Goal: Check status: Check status

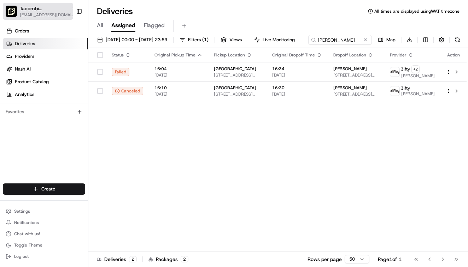
type input "[PERSON_NAME]"
click at [35, 12] on span "[EMAIL_ADDRESS][DOMAIN_NAME]" at bounding box center [48, 15] width 56 height 6
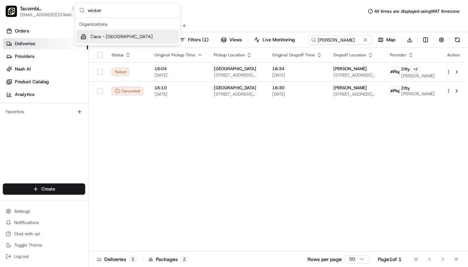
type input "wicker"
click at [97, 36] on span "Cava - [GEOGRAPHIC_DATA]" at bounding box center [121, 37] width 62 height 6
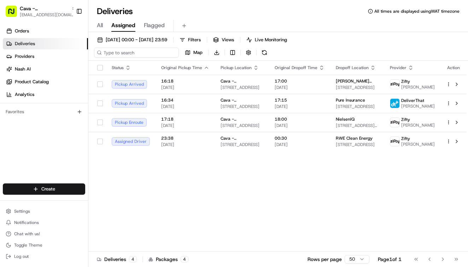
click at [144, 51] on input at bounding box center [136, 53] width 85 height 10
paste input "8592093"
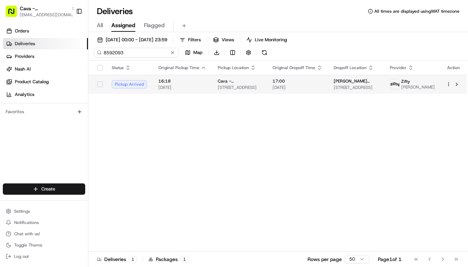
type input "8592093"
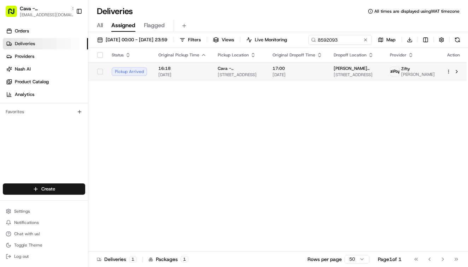
click at [208, 81] on td "16:18 [DATE]" at bounding box center [182, 71] width 59 height 19
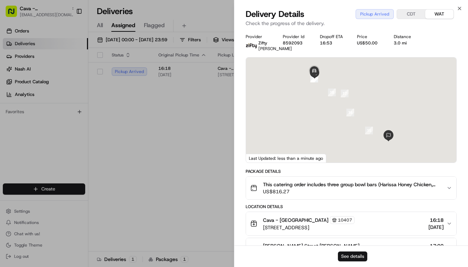
click at [346, 255] on button "See details" at bounding box center [352, 257] width 29 height 10
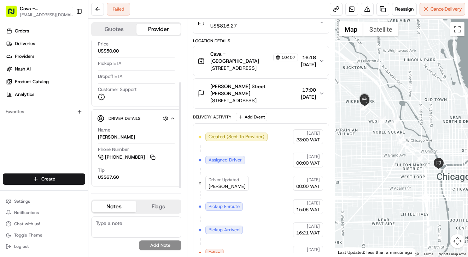
scroll to position [58, 0]
